Goal: Transaction & Acquisition: Purchase product/service

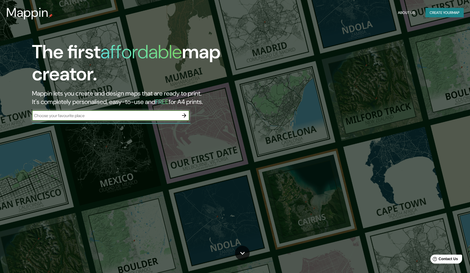
click at [87, 114] on input "text" at bounding box center [105, 115] width 147 height 6
type input "m"
type input "zacatecas"
click at [185, 114] on icon "button" at bounding box center [184, 115] width 6 height 6
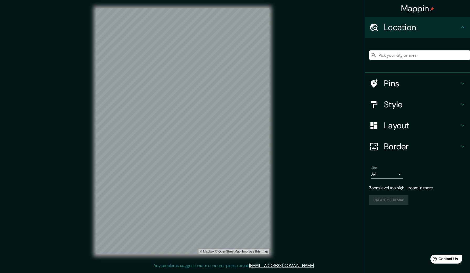
click at [422, 53] on input "Pick your city or area" at bounding box center [419, 54] width 101 height 9
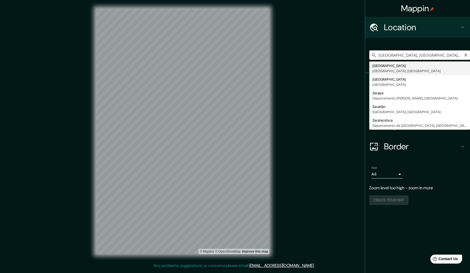
click at [397, 53] on input "[GEOGRAPHIC_DATA], [GEOGRAPHIC_DATA], [GEOGRAPHIC_DATA]" at bounding box center [419, 54] width 101 height 9
click at [378, 56] on input "[GEOGRAPHIC_DATA], [GEOGRAPHIC_DATA], [GEOGRAPHIC_DATA]" at bounding box center [419, 54] width 101 height 9
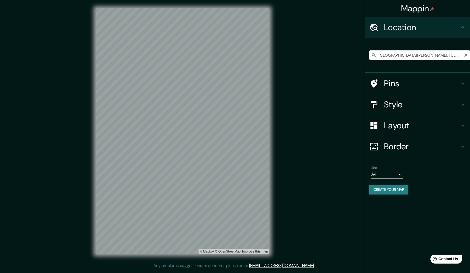
click at [388, 56] on input "Calle Villanueva, 98019 Zacatecas, Zacatecas, México" at bounding box center [419, 54] width 101 height 9
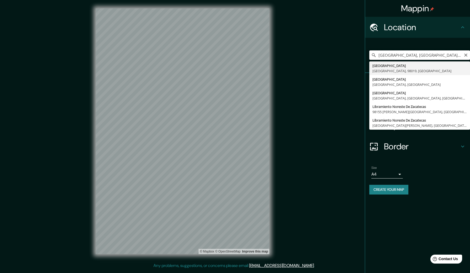
click at [431, 56] on input "Zacatecas, Zacatecas, 98019, México" at bounding box center [419, 54] width 101 height 9
type input "Zacatecas, Zacatecas, 99545, México"
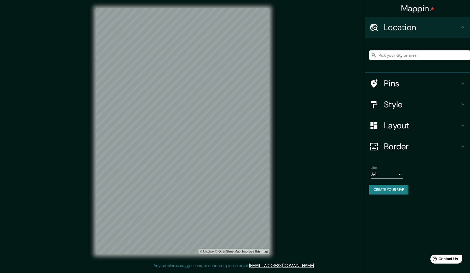
click at [422, 54] on input "Pick your city or area" at bounding box center [419, 54] width 101 height 9
click at [399, 120] on h4 "Layout" at bounding box center [421, 125] width 75 height 10
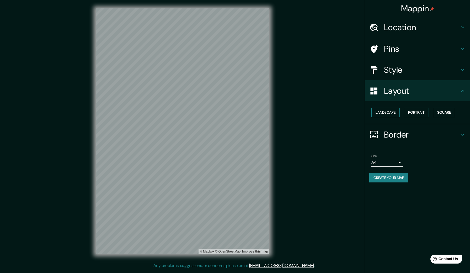
click at [392, 111] on button "Landscape" at bounding box center [385, 112] width 28 height 10
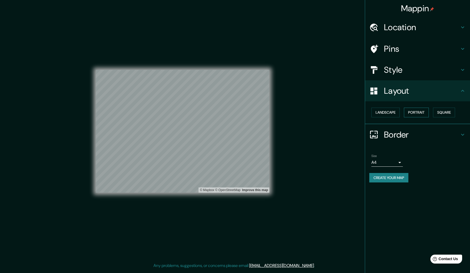
click at [416, 108] on button "Portrait" at bounding box center [416, 112] width 25 height 10
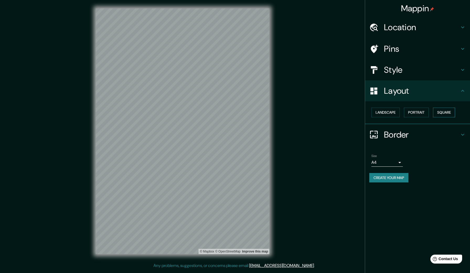
click at [439, 111] on button "Square" at bounding box center [444, 112] width 22 height 10
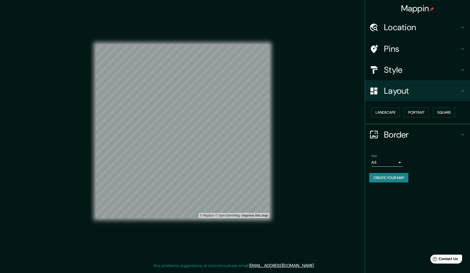
click at [426, 86] on h4 "Layout" at bounding box center [421, 90] width 75 height 10
click at [433, 71] on h4 "Style" at bounding box center [421, 69] width 75 height 10
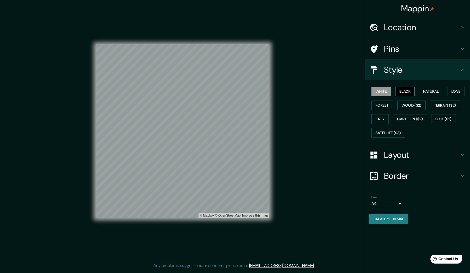
click at [410, 90] on button "Black" at bounding box center [405, 91] width 20 height 10
click at [420, 102] on button "Wood ($2)" at bounding box center [411, 105] width 28 height 10
click at [428, 89] on button "Natural" at bounding box center [431, 91] width 24 height 10
click at [389, 102] on button "Forest" at bounding box center [382, 105] width 22 height 10
click at [379, 117] on button "Grey" at bounding box center [379, 119] width 17 height 10
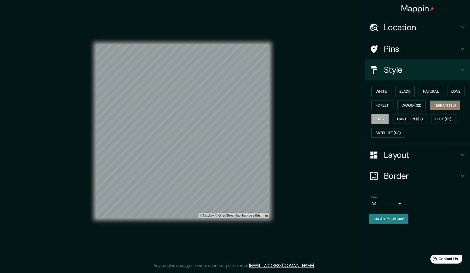
click at [446, 106] on button "Terrain ($2)" at bounding box center [445, 105] width 30 height 10
click at [391, 132] on button "Satellite ($3)" at bounding box center [388, 133] width 34 height 10
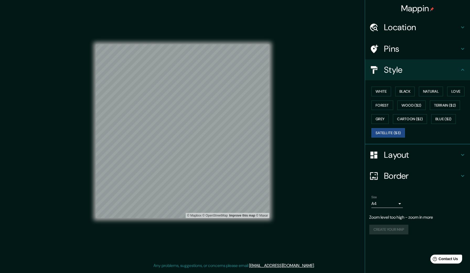
click at [392, 27] on h4 "Location" at bounding box center [421, 27] width 75 height 10
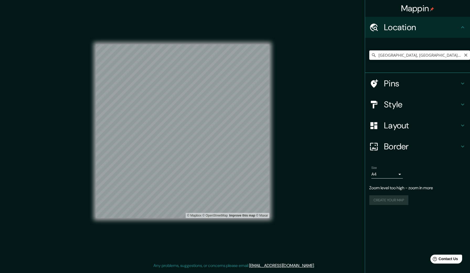
click at [438, 50] on input "[GEOGRAPHIC_DATA], [GEOGRAPHIC_DATA], [GEOGRAPHIC_DATA]" at bounding box center [419, 54] width 101 height 9
click at [440, 56] on input "[GEOGRAPHIC_DATA], [GEOGRAPHIC_DATA], [GEOGRAPHIC_DATA]" at bounding box center [419, 54] width 101 height 9
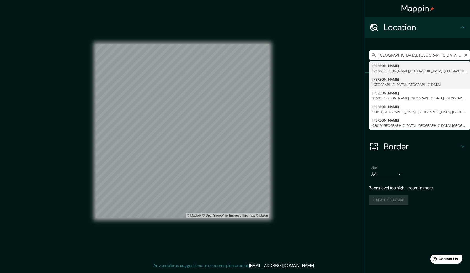
type input "[GEOGRAPHIC_DATA], [GEOGRAPHIC_DATA], [GEOGRAPHIC_DATA]"
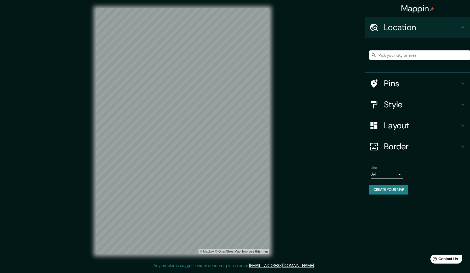
click at [389, 54] on input "Pick your city or area" at bounding box center [419, 54] width 101 height 9
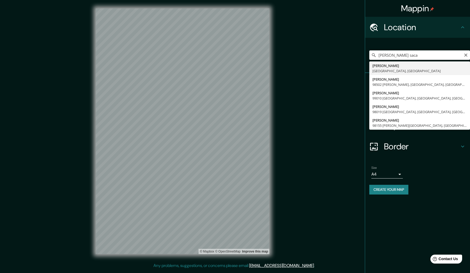
drag, startPoint x: 389, startPoint y: 54, endPoint x: 381, endPoint y: 68, distance: 16.8
type input "[GEOGRAPHIC_DATA], [GEOGRAPHIC_DATA], [GEOGRAPHIC_DATA]"
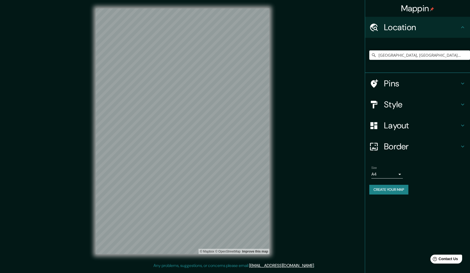
click at [403, 98] on div "Style" at bounding box center [417, 104] width 105 height 21
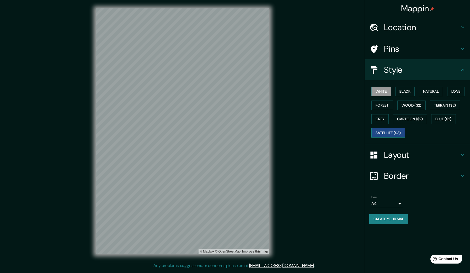
click at [393, 132] on button "Satellite ($3)" at bounding box center [388, 133] width 34 height 10
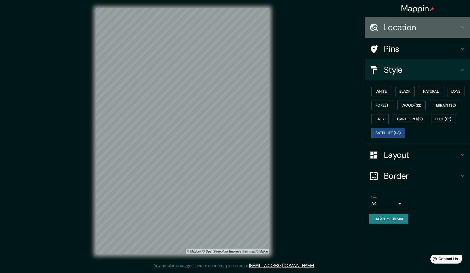
click at [393, 27] on h4 "Location" at bounding box center [421, 27] width 75 height 10
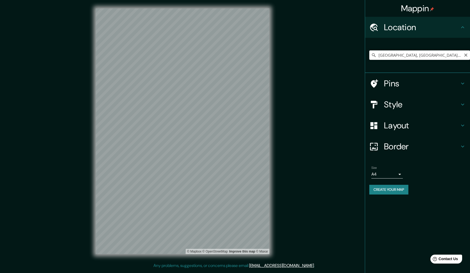
click at [452, 51] on input "[GEOGRAPHIC_DATA], [GEOGRAPHIC_DATA], [GEOGRAPHIC_DATA]" at bounding box center [419, 54] width 101 height 9
click at [466, 53] on icon "Clear" at bounding box center [465, 55] width 4 height 4
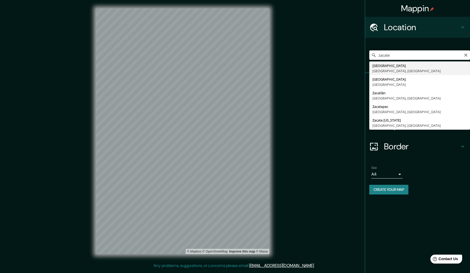
drag, startPoint x: 466, startPoint y: 53, endPoint x: 428, endPoint y: 67, distance: 39.9
type input "[GEOGRAPHIC_DATA], [GEOGRAPHIC_DATA], [GEOGRAPHIC_DATA]"
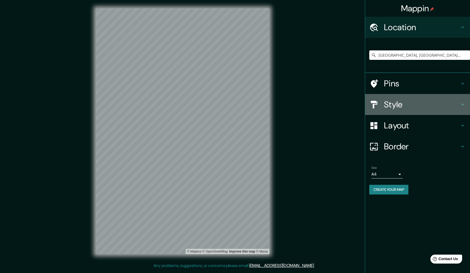
click at [409, 102] on h4 "Style" at bounding box center [421, 104] width 75 height 10
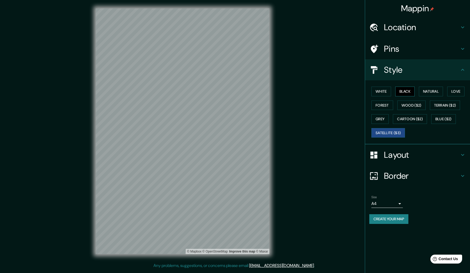
click at [399, 90] on button "Black" at bounding box center [405, 91] width 20 height 10
click at [377, 91] on button "White" at bounding box center [381, 91] width 20 height 10
click at [442, 92] on button "Natural" at bounding box center [431, 91] width 24 height 10
click at [462, 90] on button "Love" at bounding box center [455, 91] width 17 height 10
click at [447, 102] on button "Terrain ($2)" at bounding box center [445, 105] width 30 height 10
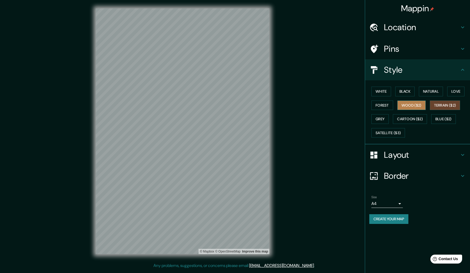
click at [412, 104] on button "Wood ($2)" at bounding box center [411, 105] width 28 height 10
click at [387, 104] on button "Forest" at bounding box center [382, 105] width 22 height 10
click at [378, 117] on button "Grey" at bounding box center [379, 119] width 17 height 10
click at [405, 118] on button "Cartoon ($2)" at bounding box center [410, 119] width 34 height 10
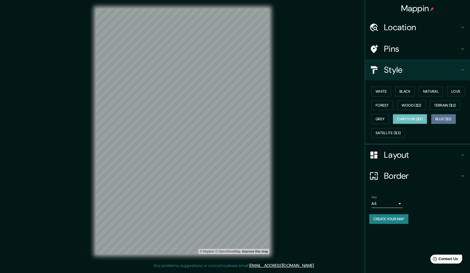
click at [438, 118] on button "Blue ($2)" at bounding box center [443, 119] width 25 height 10
click at [390, 129] on button "Satellite ($3)" at bounding box center [388, 133] width 34 height 10
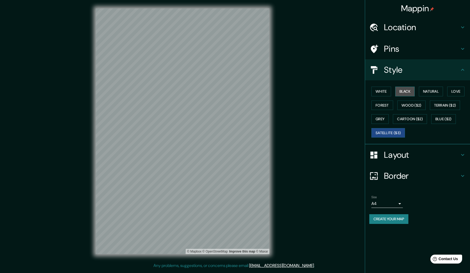
click at [402, 91] on button "Black" at bounding box center [405, 91] width 20 height 10
click at [385, 90] on button "White" at bounding box center [381, 91] width 20 height 10
